Goal: Find specific page/section: Find specific page/section

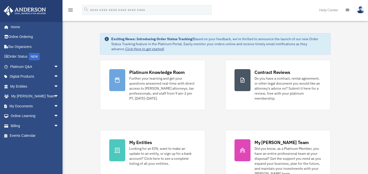
click at [15, 28] on link "Home" at bounding box center [34, 27] width 60 height 10
click at [54, 97] on span "arrow_drop_down" at bounding box center [59, 97] width 10 height 10
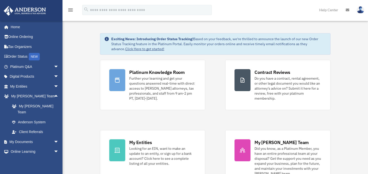
click at [41, 105] on link "My [PERSON_NAME] Team" at bounding box center [36, 109] width 59 height 16
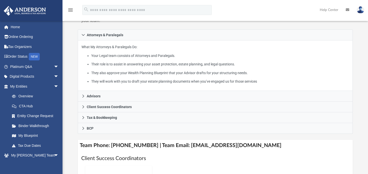
scroll to position [88, 0]
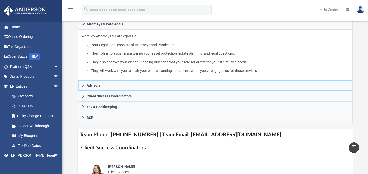
click at [83, 85] on icon at bounding box center [84, 86] width 4 height 4
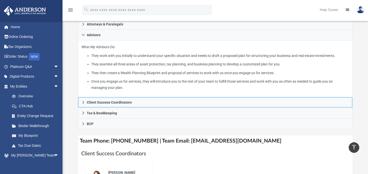
click at [82, 102] on icon at bounding box center [84, 103] width 4 height 4
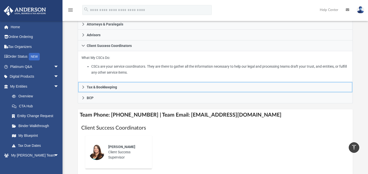
click at [82, 87] on icon at bounding box center [84, 88] width 4 height 4
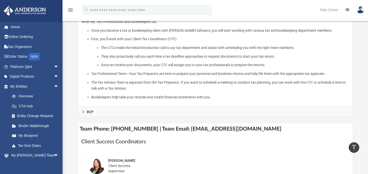
scroll to position [135, 0]
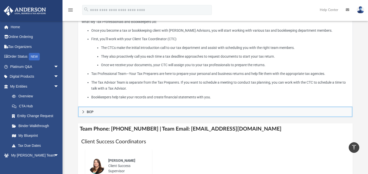
click at [83, 112] on icon at bounding box center [84, 112] width 2 height 3
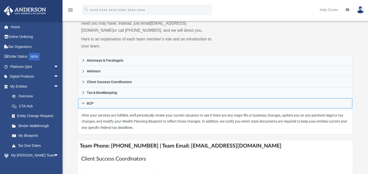
scroll to position [51, 0]
